Goal: Information Seeking & Learning: Learn about a topic

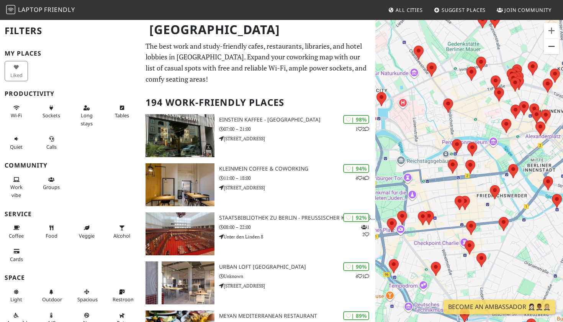
click at [548, 46] on button "Zoom out" at bounding box center [551, 46] width 15 height 15
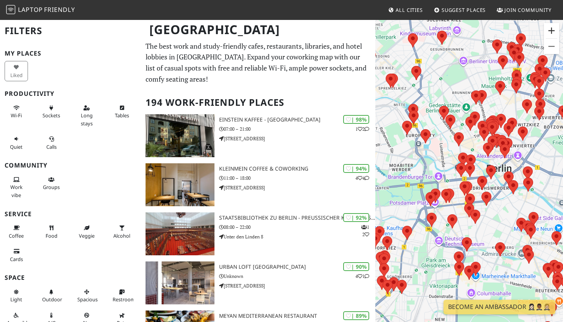
click at [550, 26] on button "Zoom in" at bounding box center [551, 30] width 15 height 15
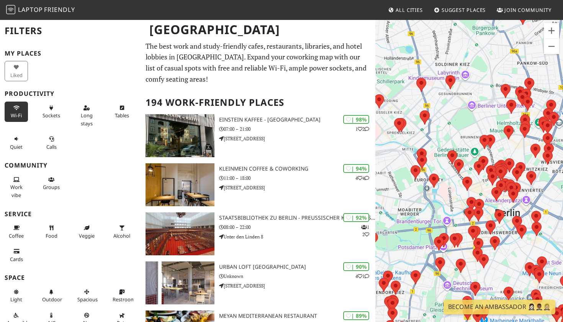
click at [17, 110] on button "Wi-Fi" at bounding box center [16, 112] width 23 height 20
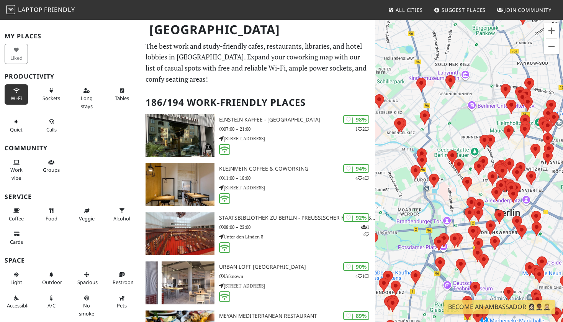
scroll to position [19, 0]
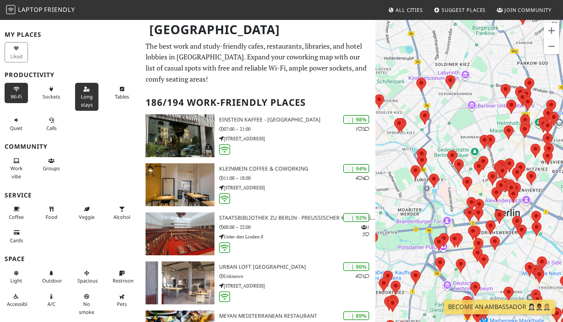
click at [84, 96] on span "Long stays" at bounding box center [87, 100] width 12 height 15
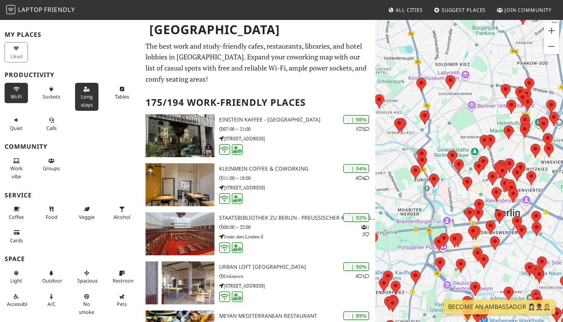
click at [38, 92] on div "Sockets" at bounding box center [52, 96] width 35 height 31
click at [51, 93] on span "Sockets" at bounding box center [52, 96] width 18 height 7
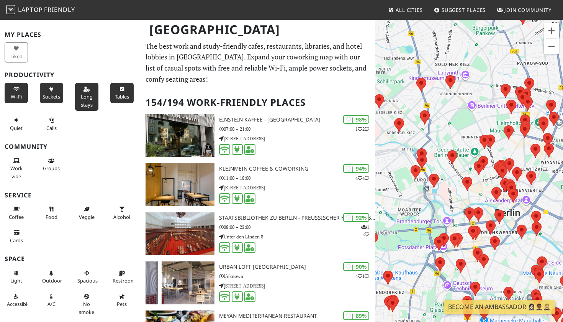
click at [121, 91] on button "Tables" at bounding box center [121, 93] width 23 height 20
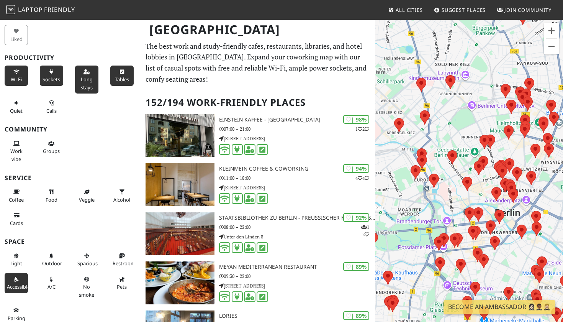
scroll to position [35, 0]
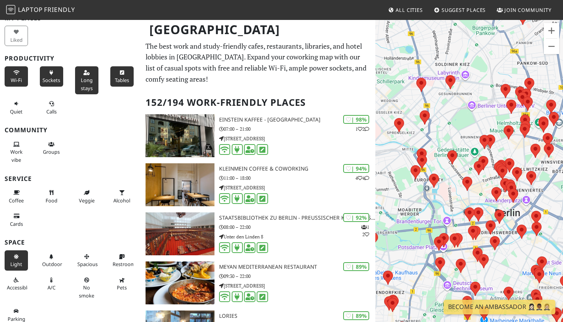
click at [15, 261] on span "Light" at bounding box center [16, 264] width 12 height 7
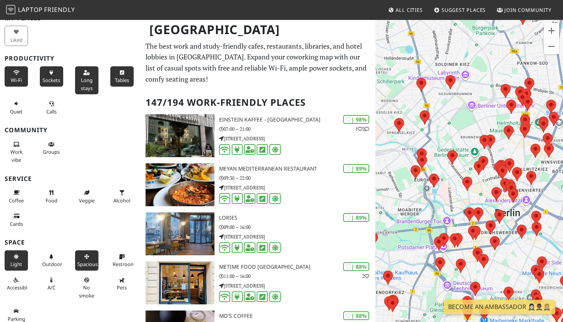
click at [93, 251] on button "Spacious" at bounding box center [86, 260] width 23 height 20
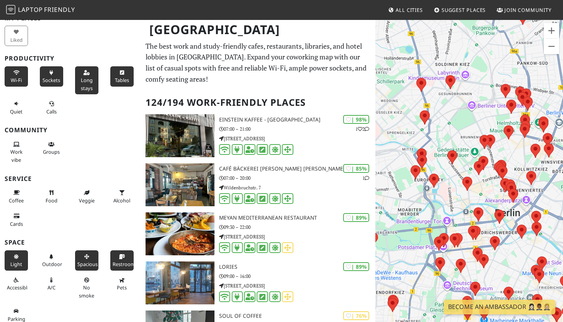
click at [123, 256] on button "Restroom" at bounding box center [121, 260] width 23 height 20
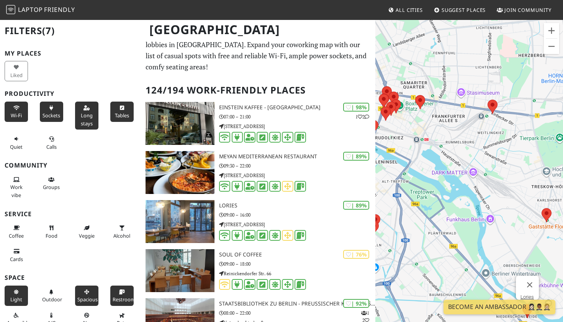
scroll to position [11, 0]
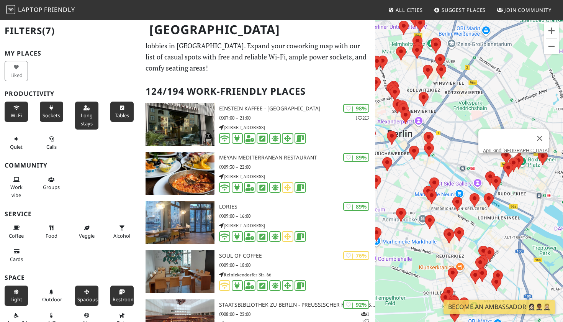
click at [509, 158] on area at bounding box center [509, 158] width 0 height 0
click at [511, 148] on link "Aprilkind [GEOGRAPHIC_DATA]" at bounding box center [516, 151] width 66 height 6
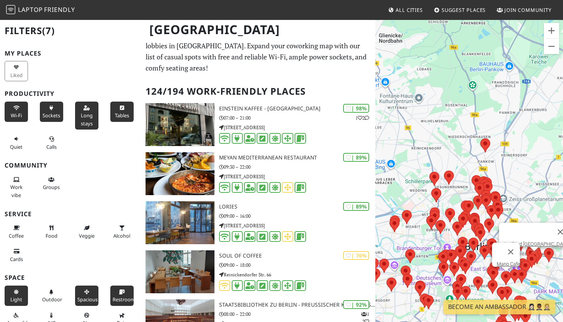
scroll to position [7, 0]
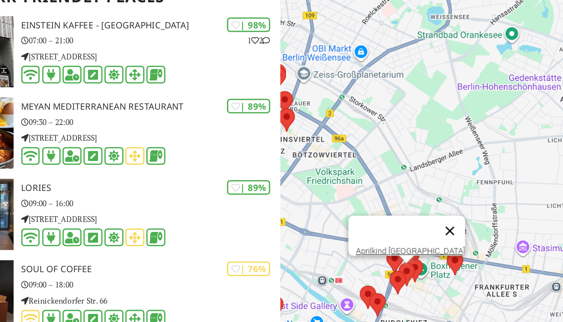
click at [469, 228] on button "Close" at bounding box center [478, 237] width 18 height 18
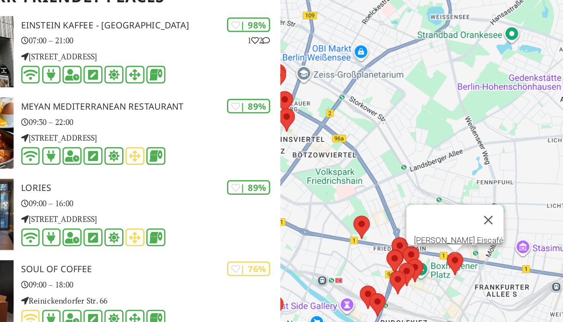
click at [476, 250] on area at bounding box center [476, 250] width 0 height 0
click at [456, 240] on link "[PERSON_NAME] Eiscafé" at bounding box center [483, 243] width 54 height 6
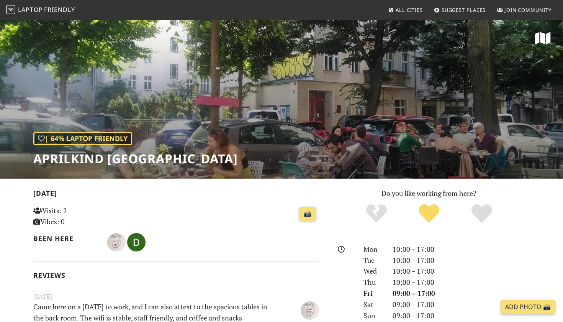
click at [510, 77] on div "| 64% Laptop Friendly Aprilkind Berlin" at bounding box center [281, 98] width 563 height 159
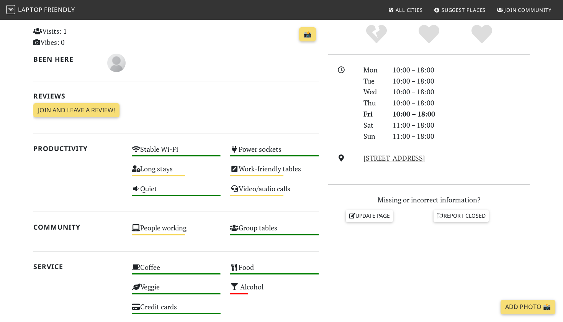
scroll to position [174, 0]
